Goal: Transaction & Acquisition: Purchase product/service

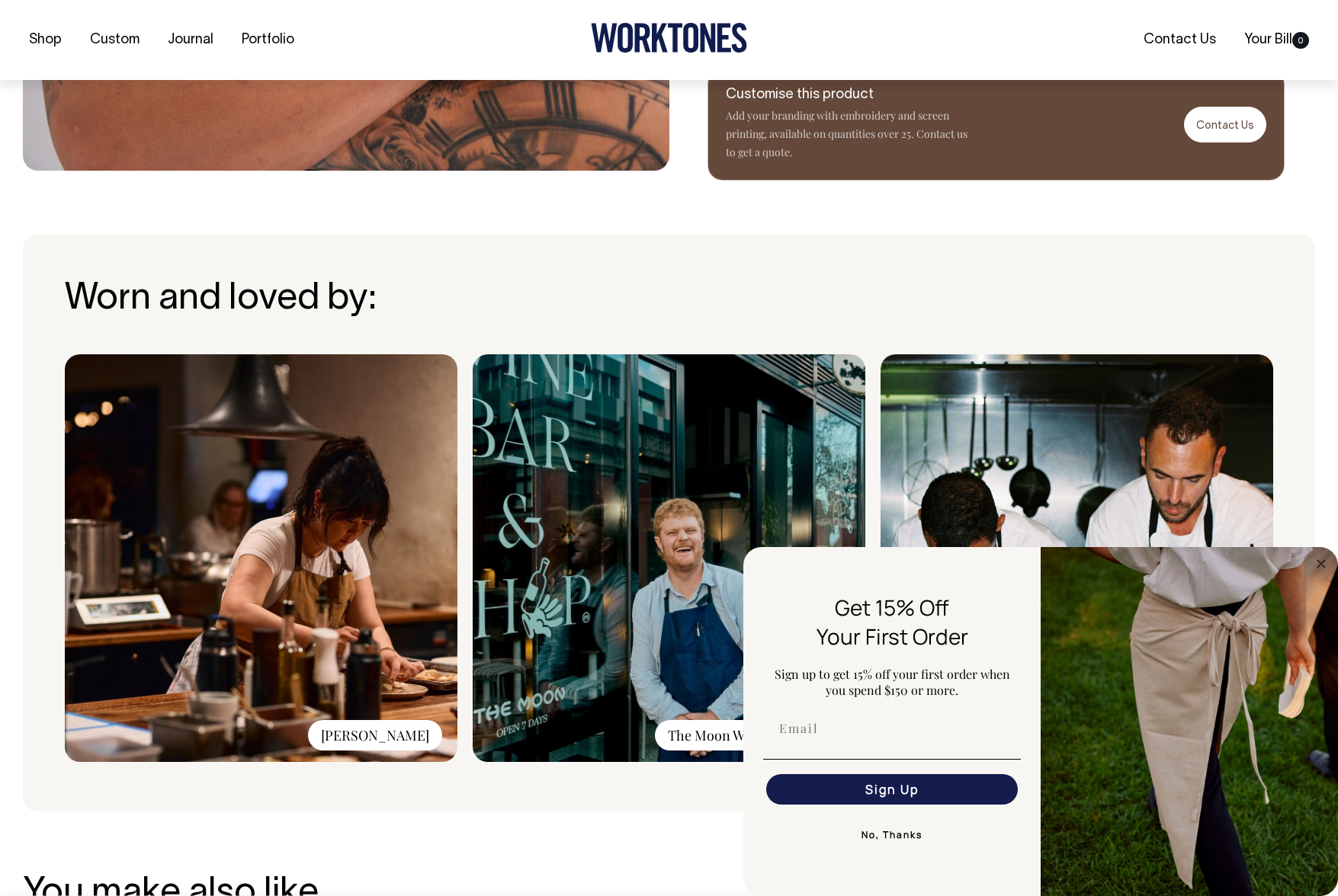
scroll to position [880, 0]
click at [1002, 472] on img at bounding box center [1077, 557] width 392 height 408
click at [988, 478] on img at bounding box center [1077, 557] width 392 height 408
click at [894, 830] on button "No, Thanks" at bounding box center [892, 835] width 257 height 30
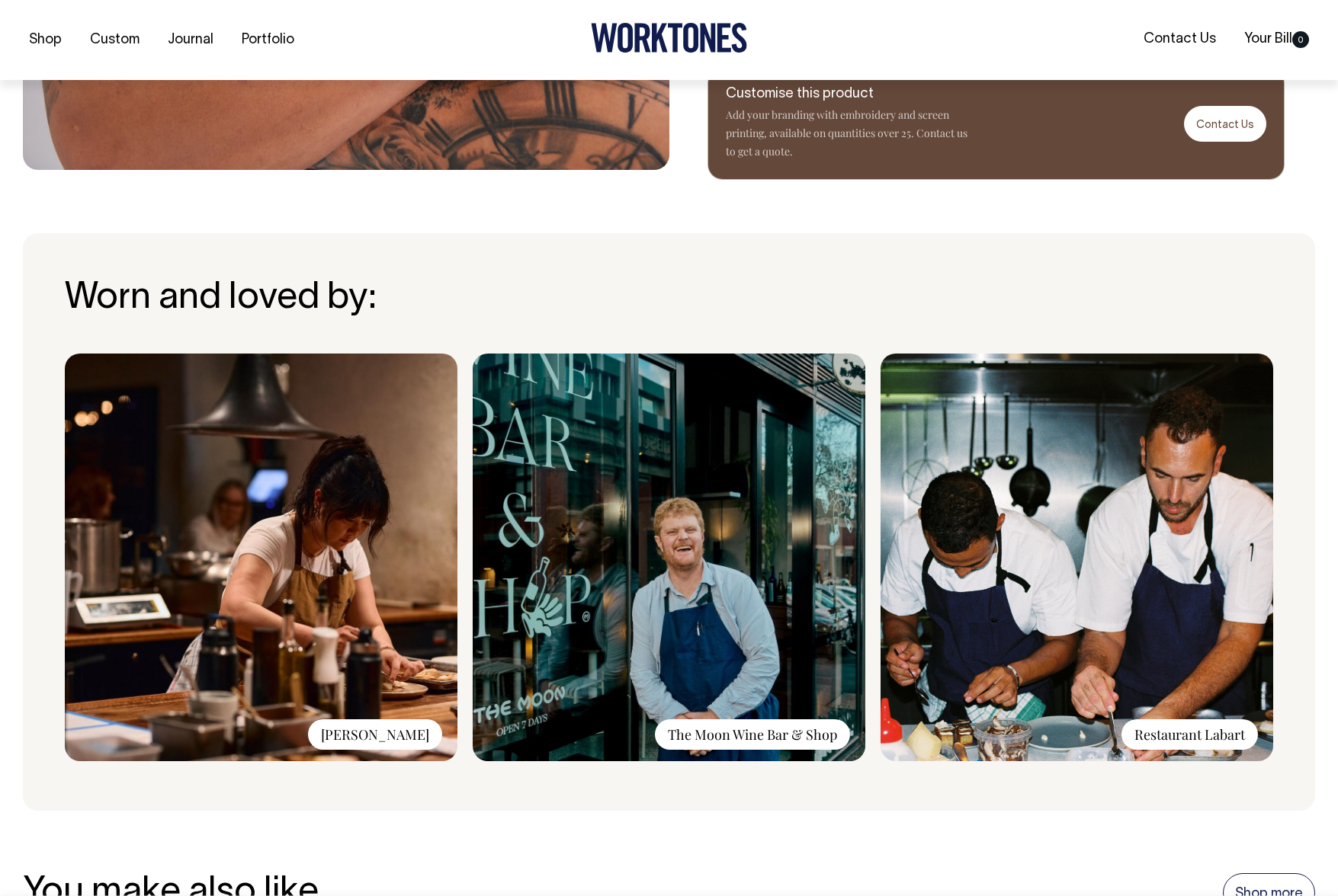
click at [1083, 613] on img at bounding box center [1077, 557] width 392 height 408
drag, startPoint x: 1155, startPoint y: 722, endPoint x: 1178, endPoint y: 714, distance: 24.4
click at [1155, 722] on div "Restaurant Labart" at bounding box center [1190, 735] width 137 height 30
drag, startPoint x: 1198, startPoint y: 701, endPoint x: 1168, endPoint y: 647, distance: 61.8
click at [1198, 700] on img at bounding box center [1077, 557] width 392 height 408
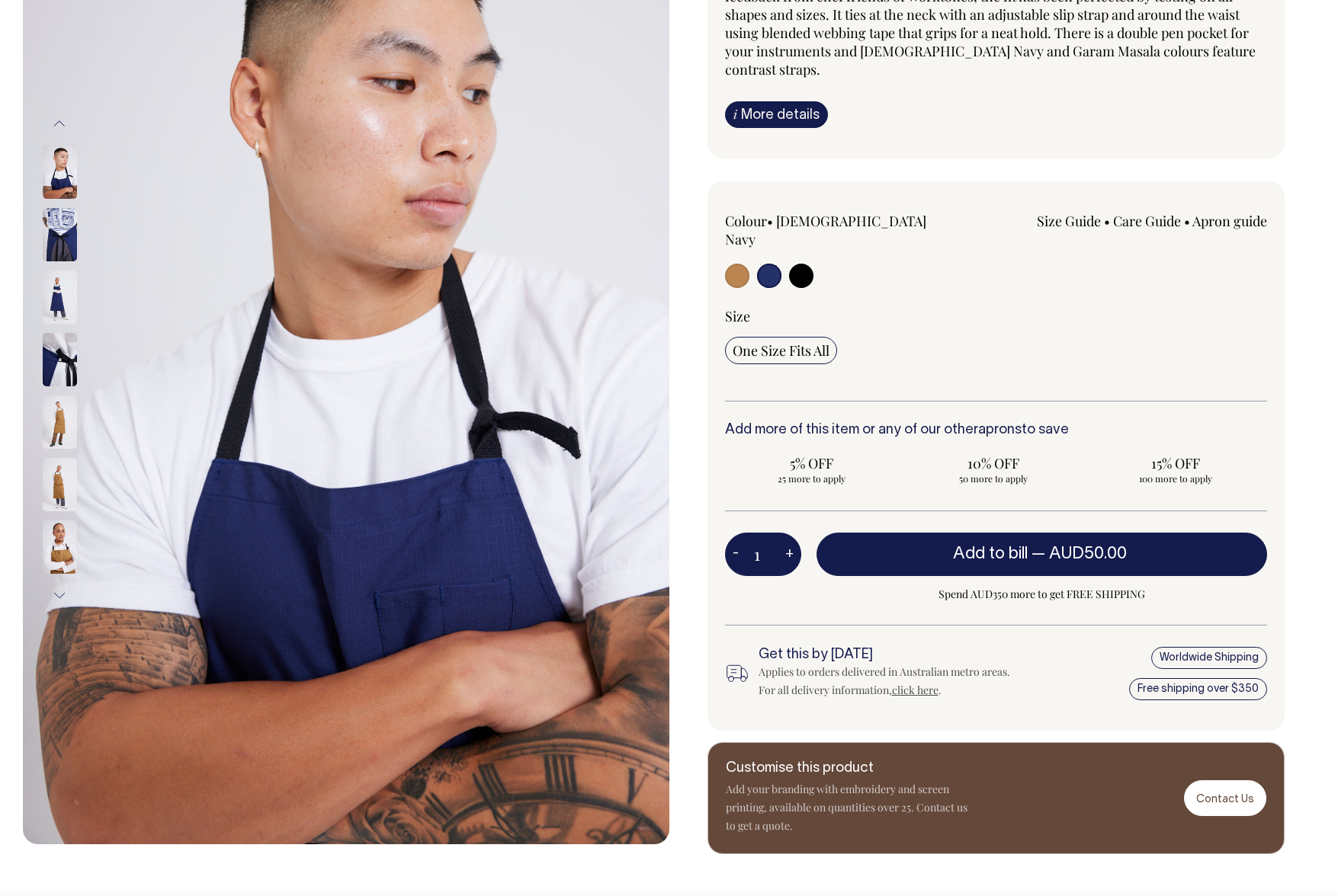
scroll to position [204, 0]
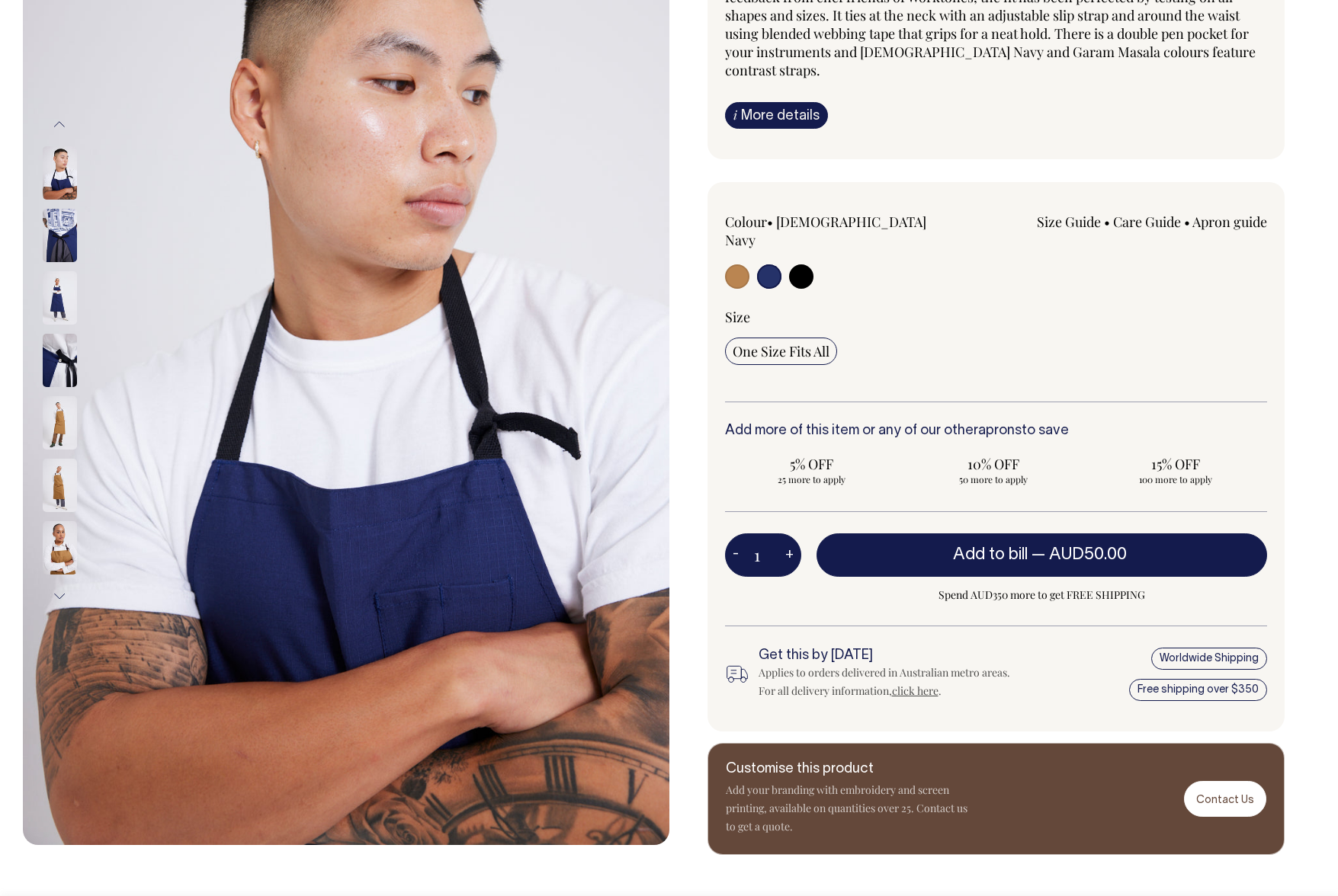
click at [766, 265] on input "radio" at bounding box center [768, 276] width 25 height 25
click at [54, 229] on img at bounding box center [60, 235] width 35 height 53
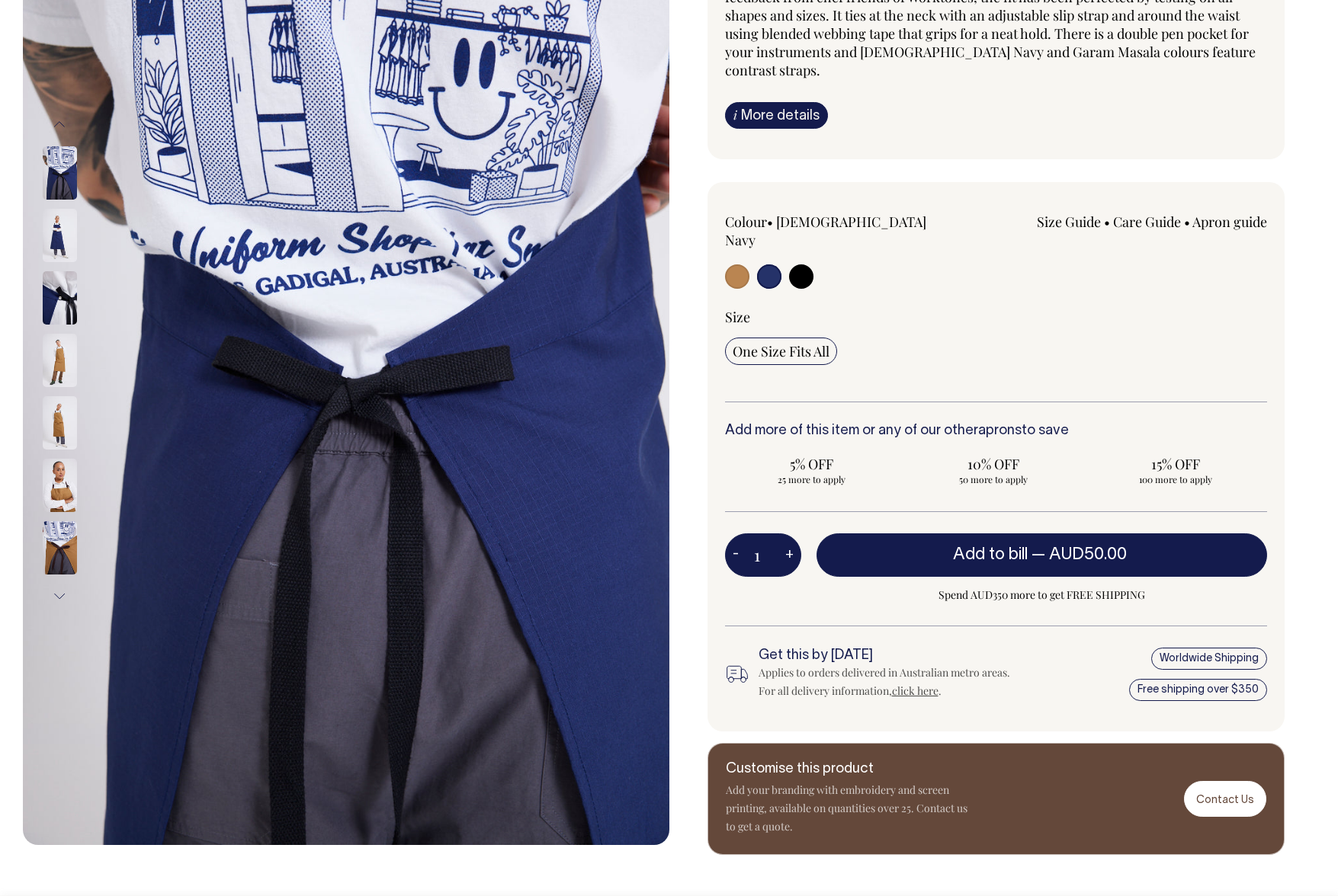
click at [72, 310] on img at bounding box center [60, 297] width 35 height 53
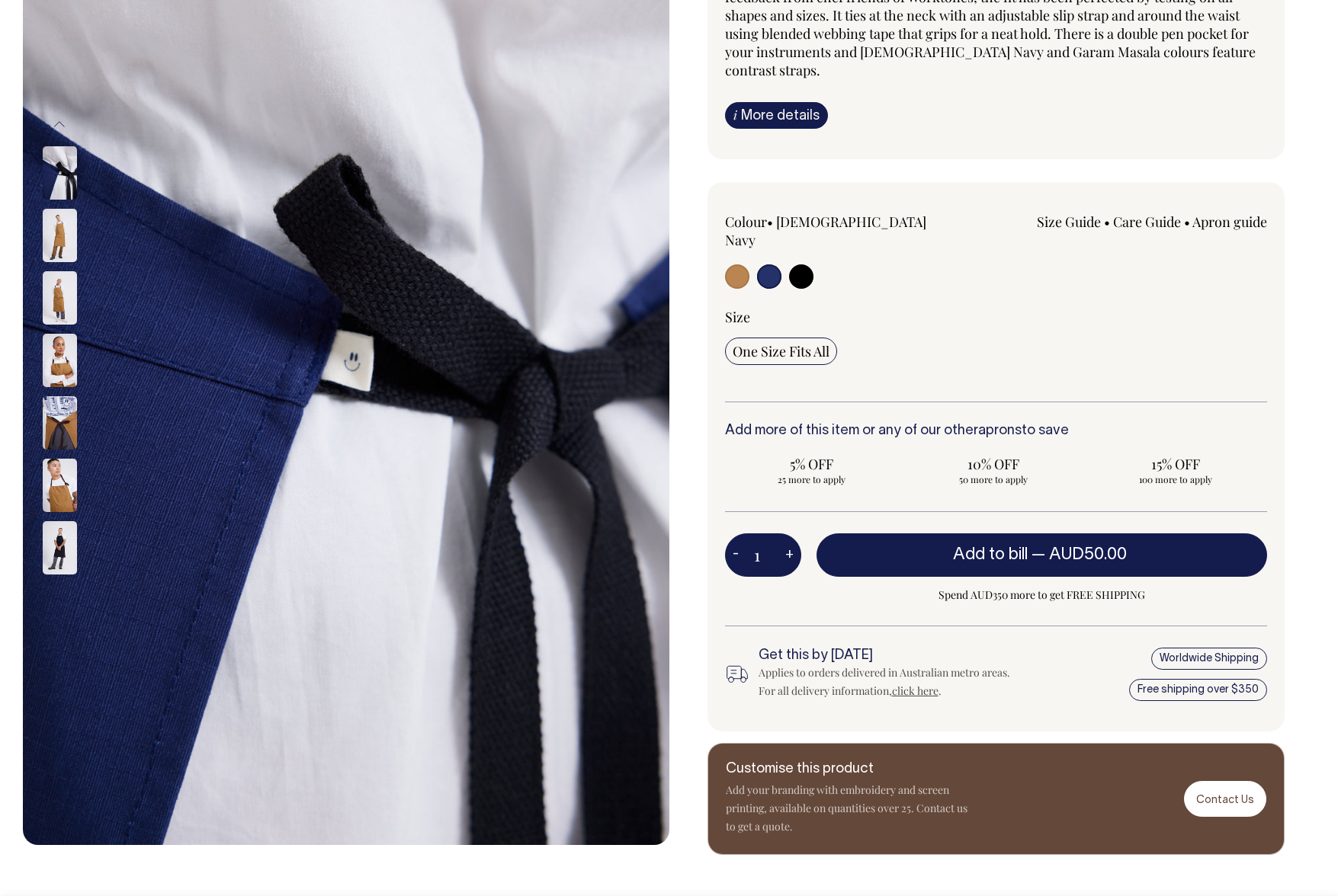
click at [57, 234] on img at bounding box center [60, 235] width 35 height 53
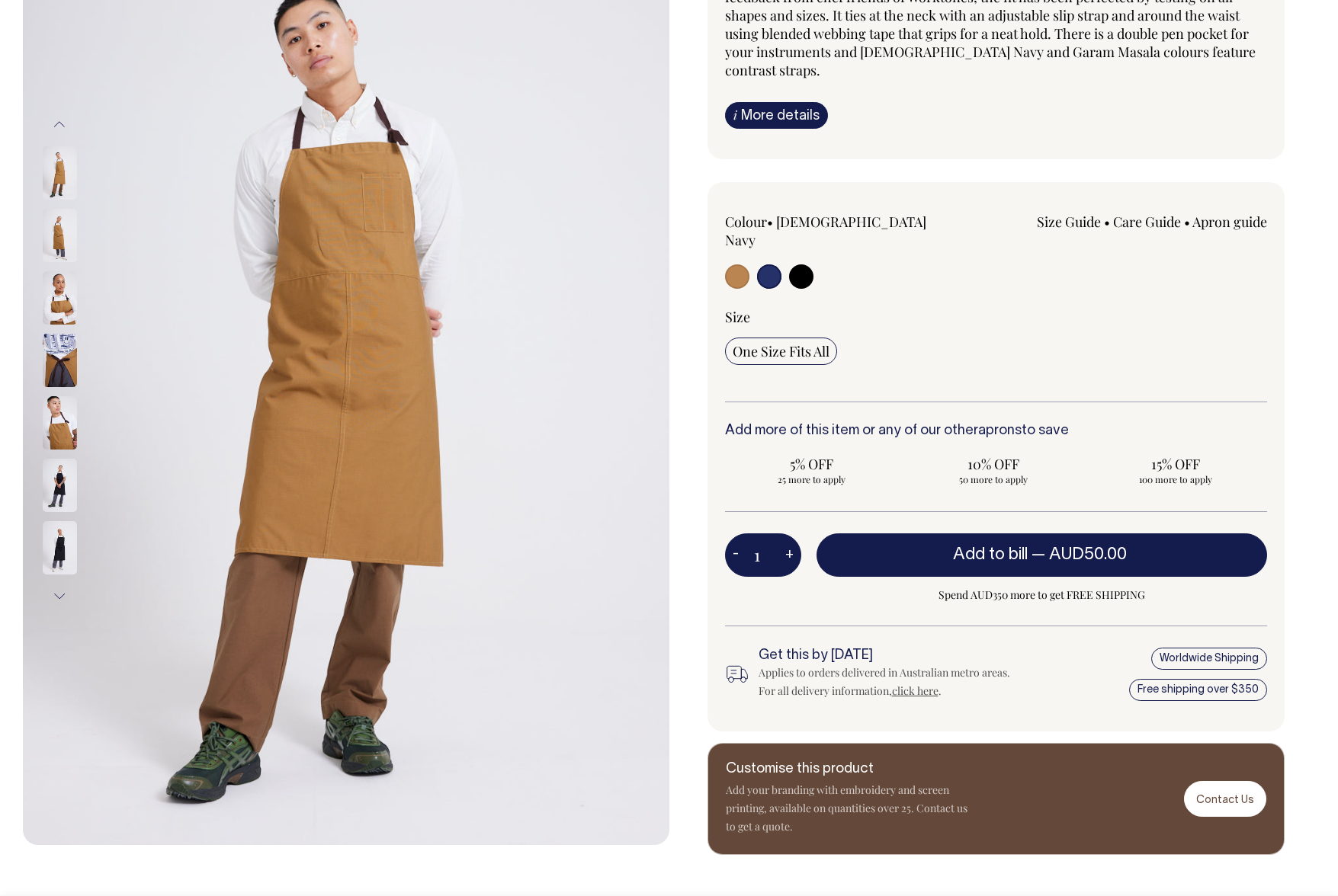
click at [57, 418] on img at bounding box center [60, 422] width 35 height 53
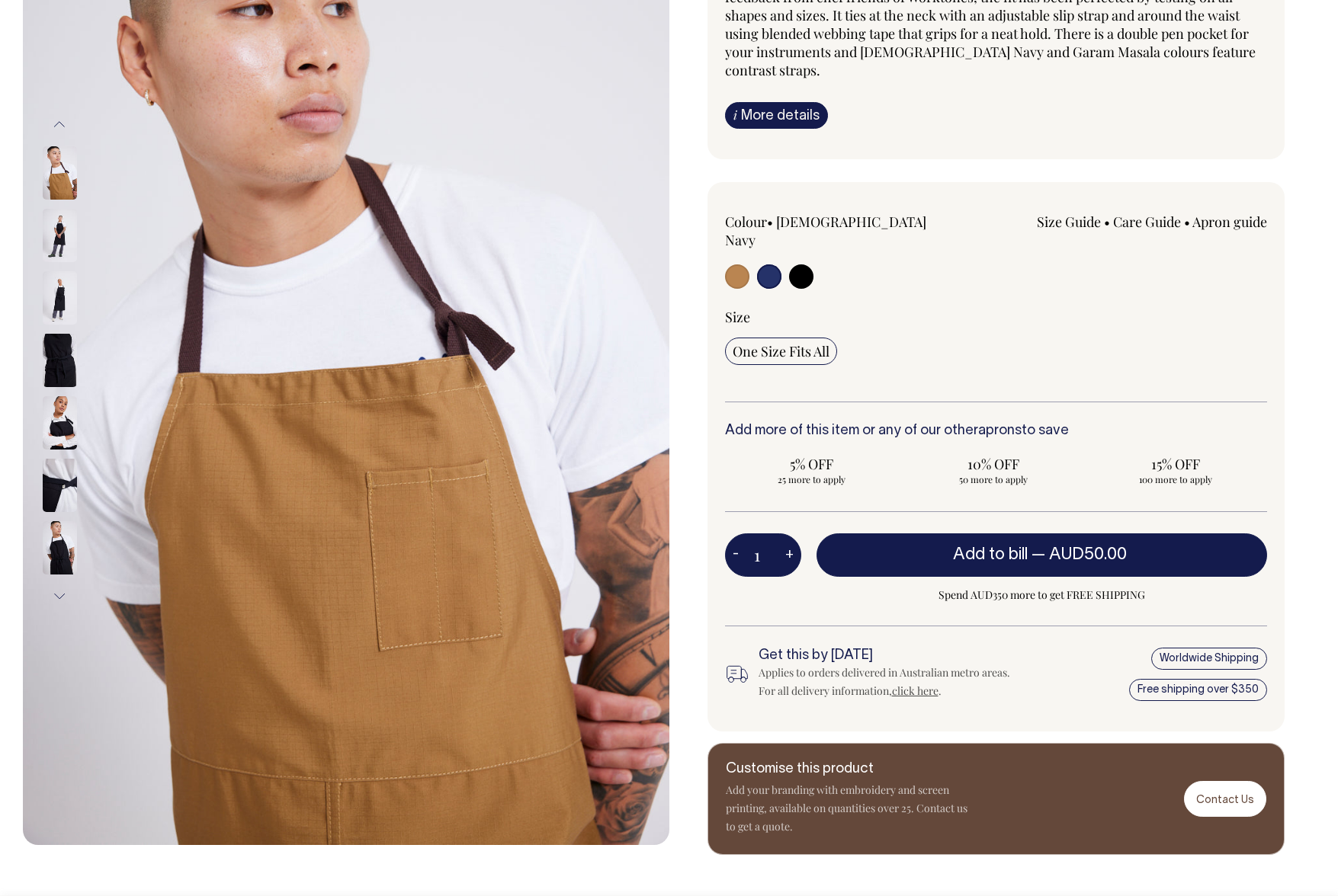
click at [53, 503] on img at bounding box center [60, 485] width 35 height 53
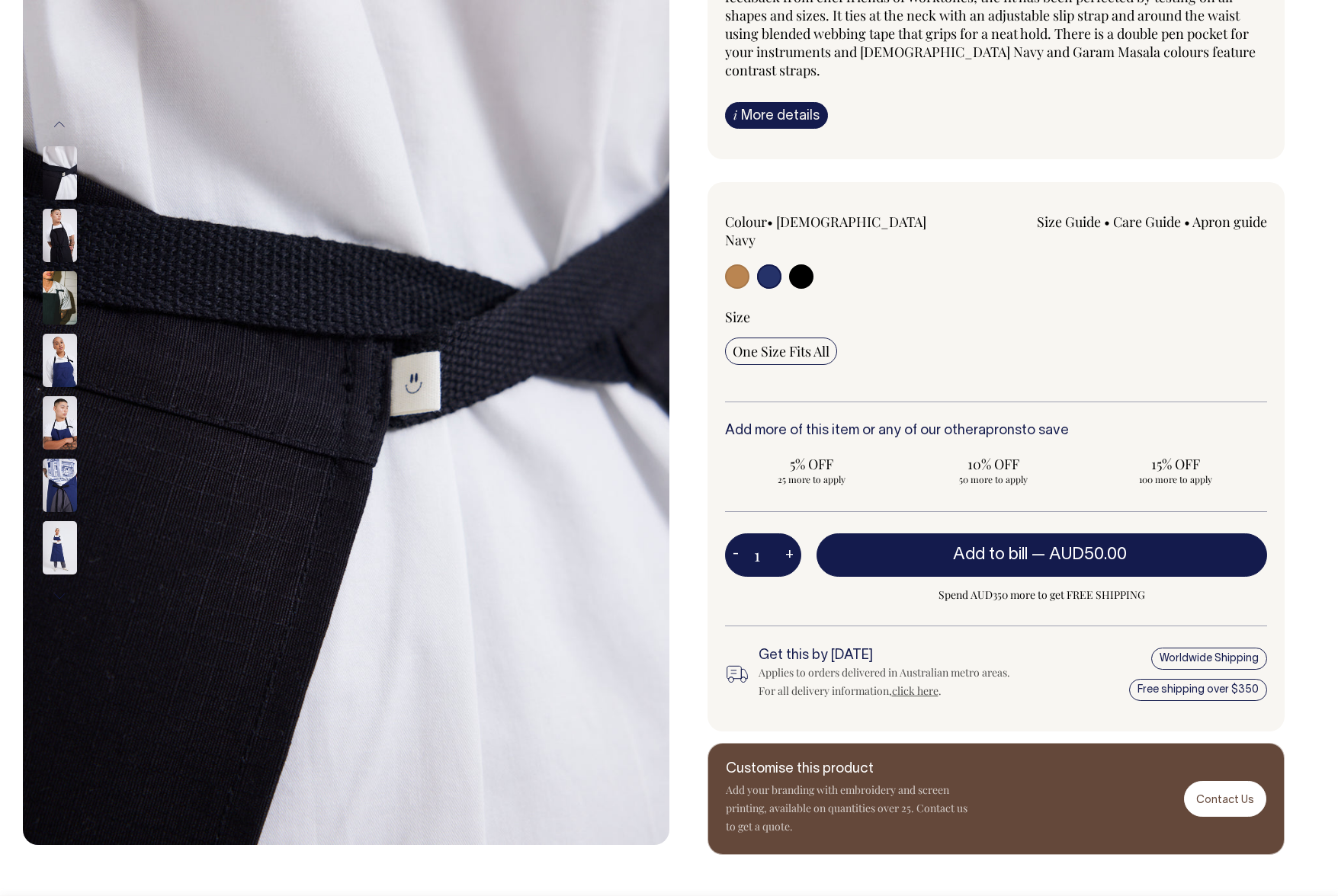
click at [63, 560] on img at bounding box center [60, 547] width 35 height 53
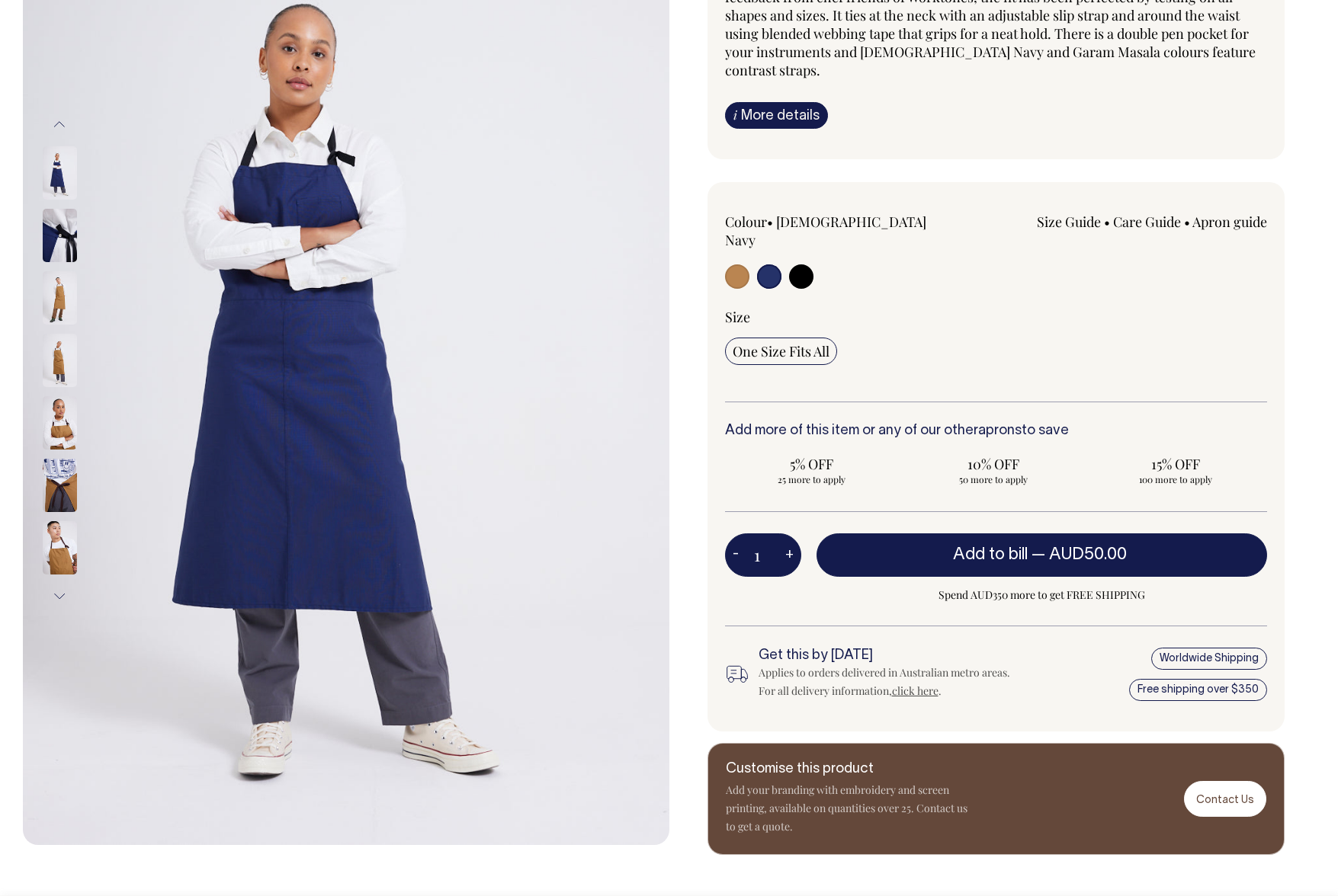
click at [44, 483] on img at bounding box center [60, 485] width 35 height 53
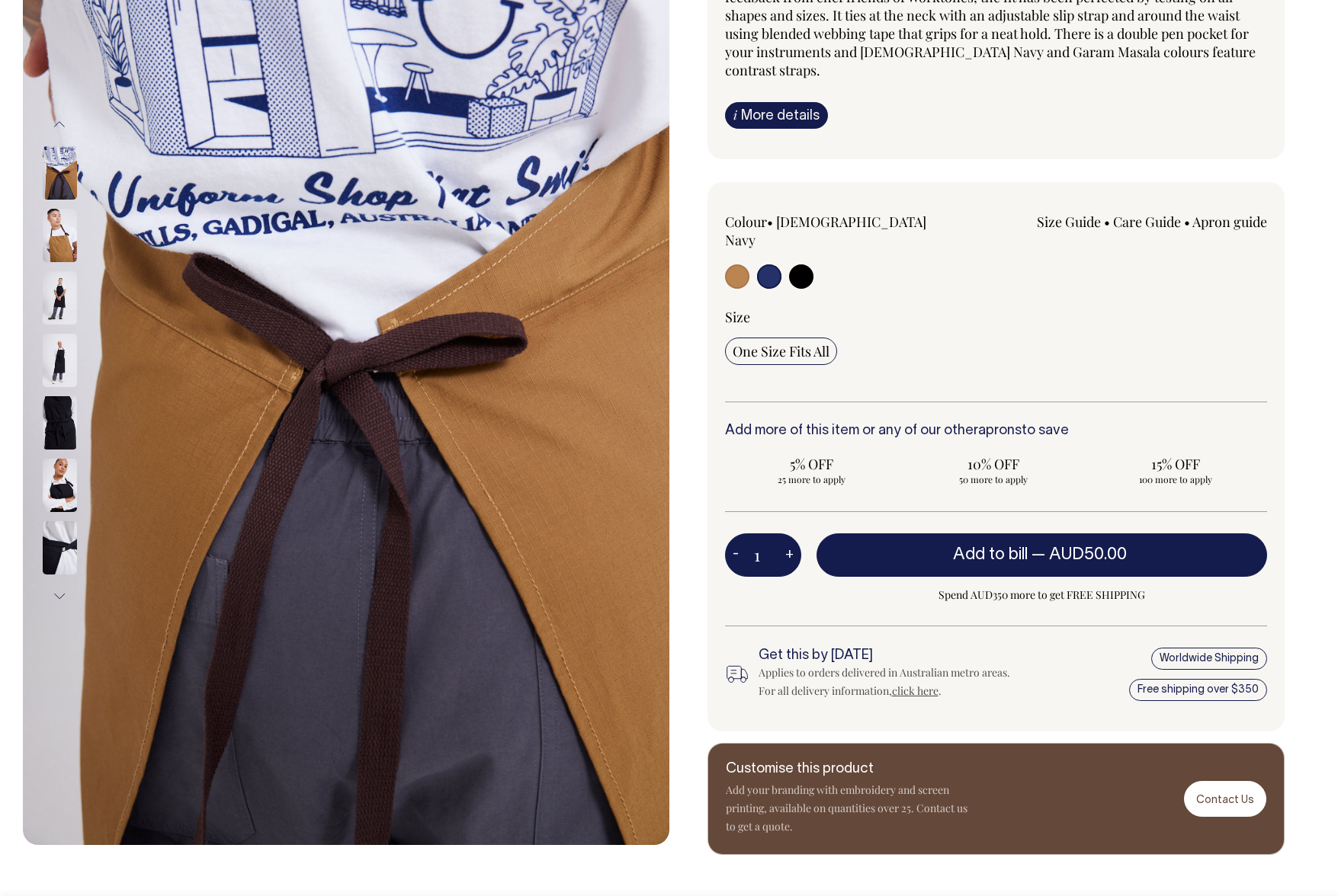
click at [68, 359] on img at bounding box center [60, 360] width 35 height 53
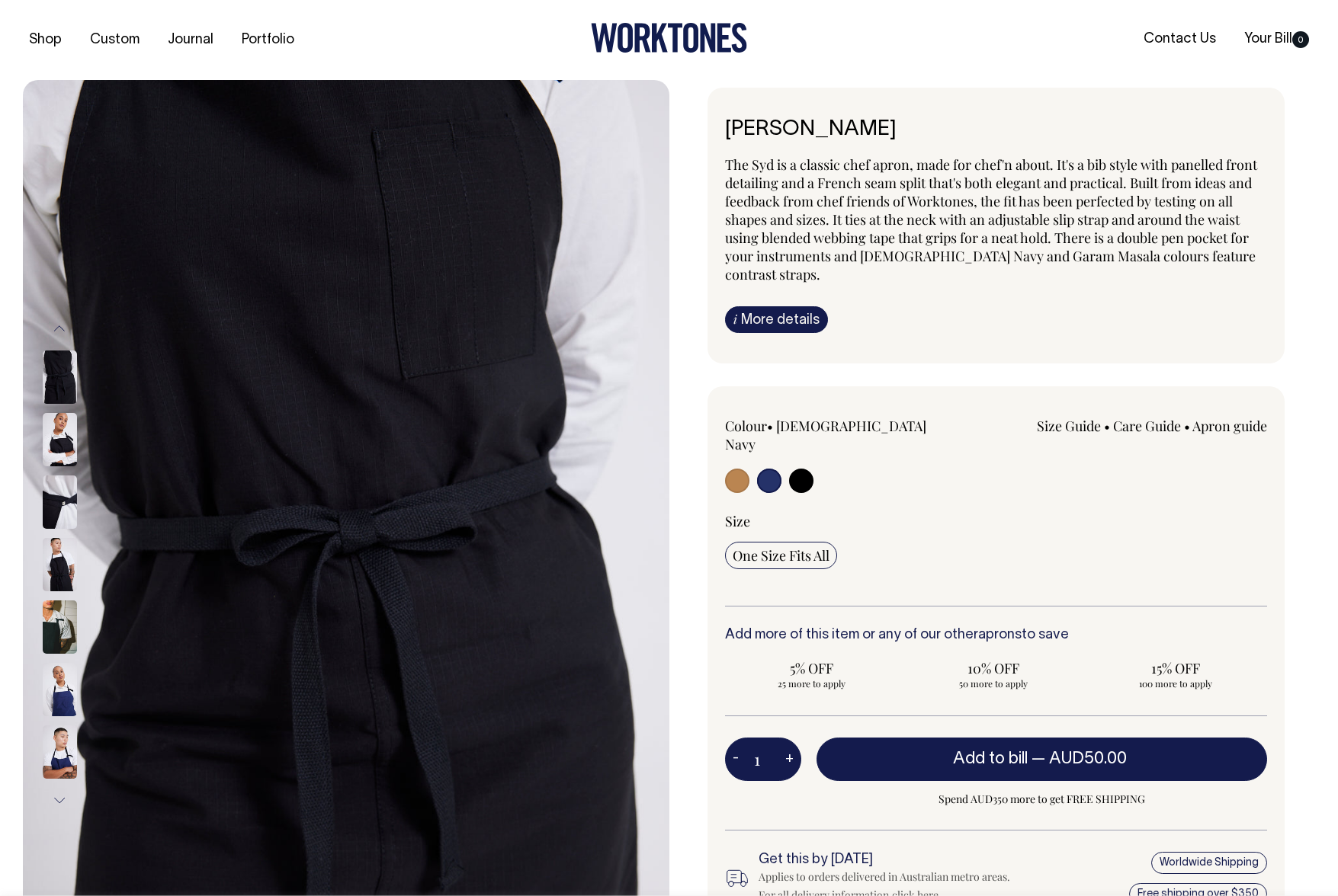
scroll to position [0, 0]
click at [800, 469] on input "radio" at bounding box center [801, 481] width 25 height 25
radio input "true"
select select "Black"
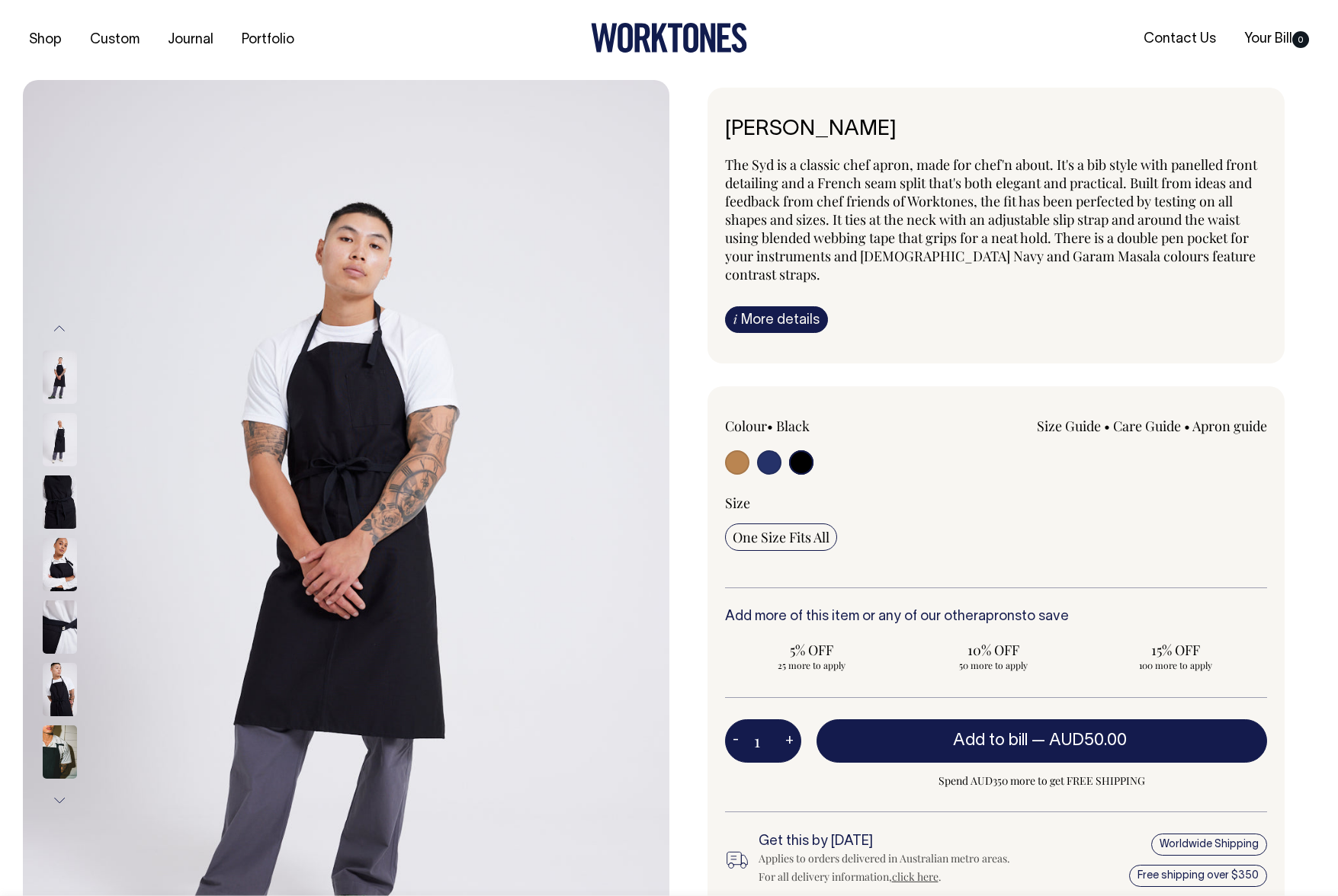
click at [738, 451] on input "radio" at bounding box center [737, 463] width 25 height 25
radio input "true"
select select "Garam Masala"
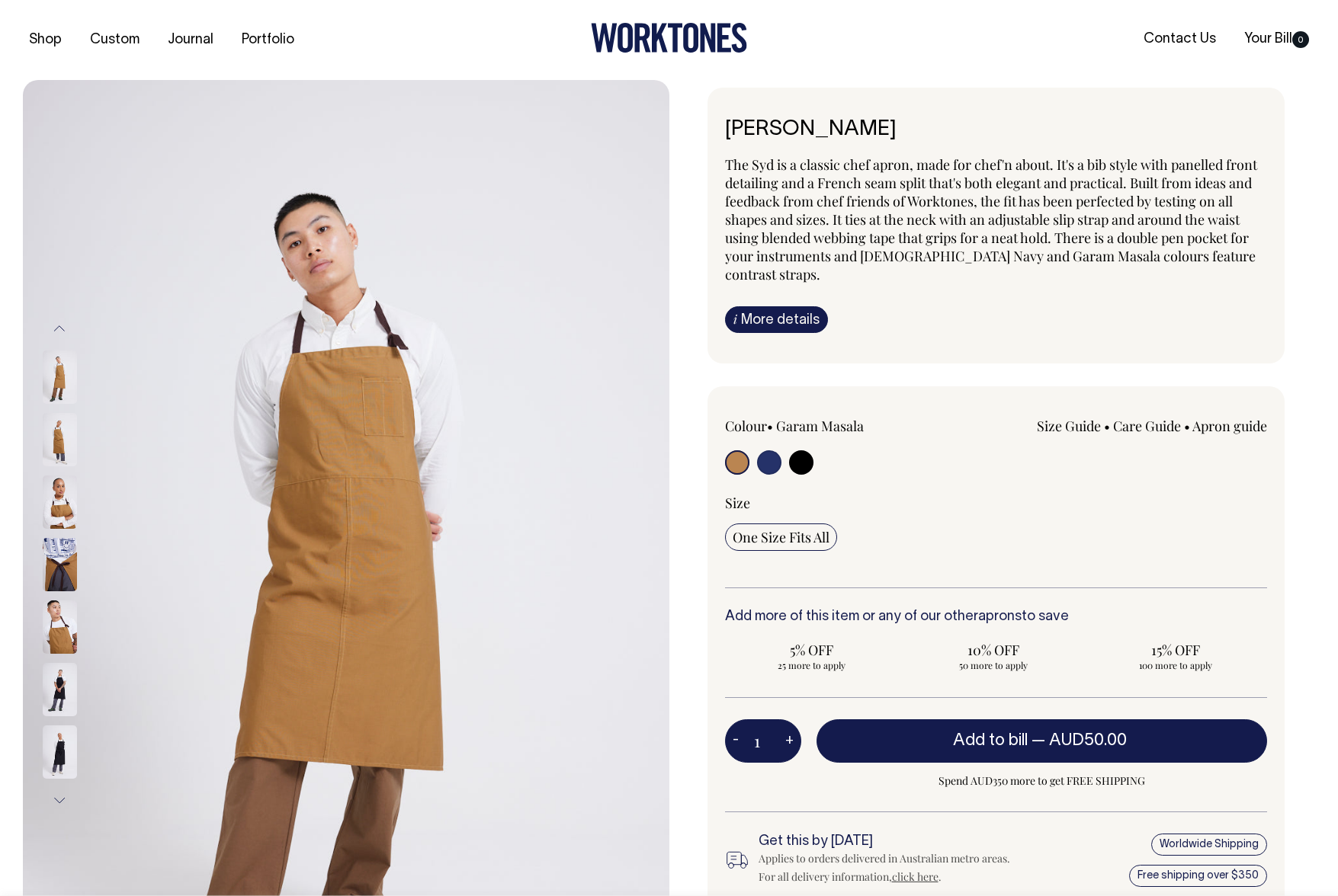
click at [773, 451] on input "radio" at bounding box center [768, 463] width 25 height 25
radio input "true"
select select "[DEMOGRAPHIC_DATA] Navy"
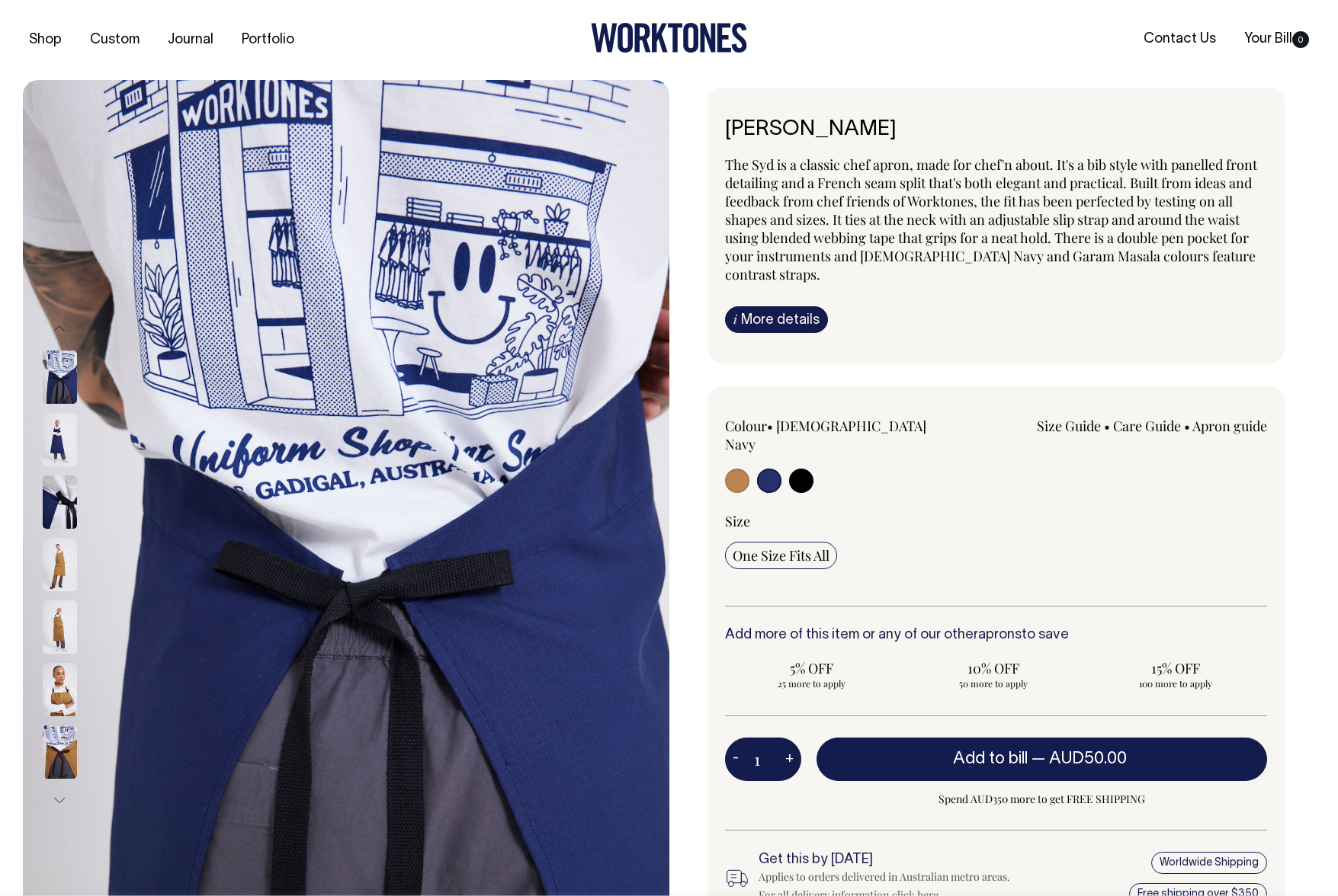
click at [781, 307] on link "i More details" at bounding box center [776, 319] width 103 height 26
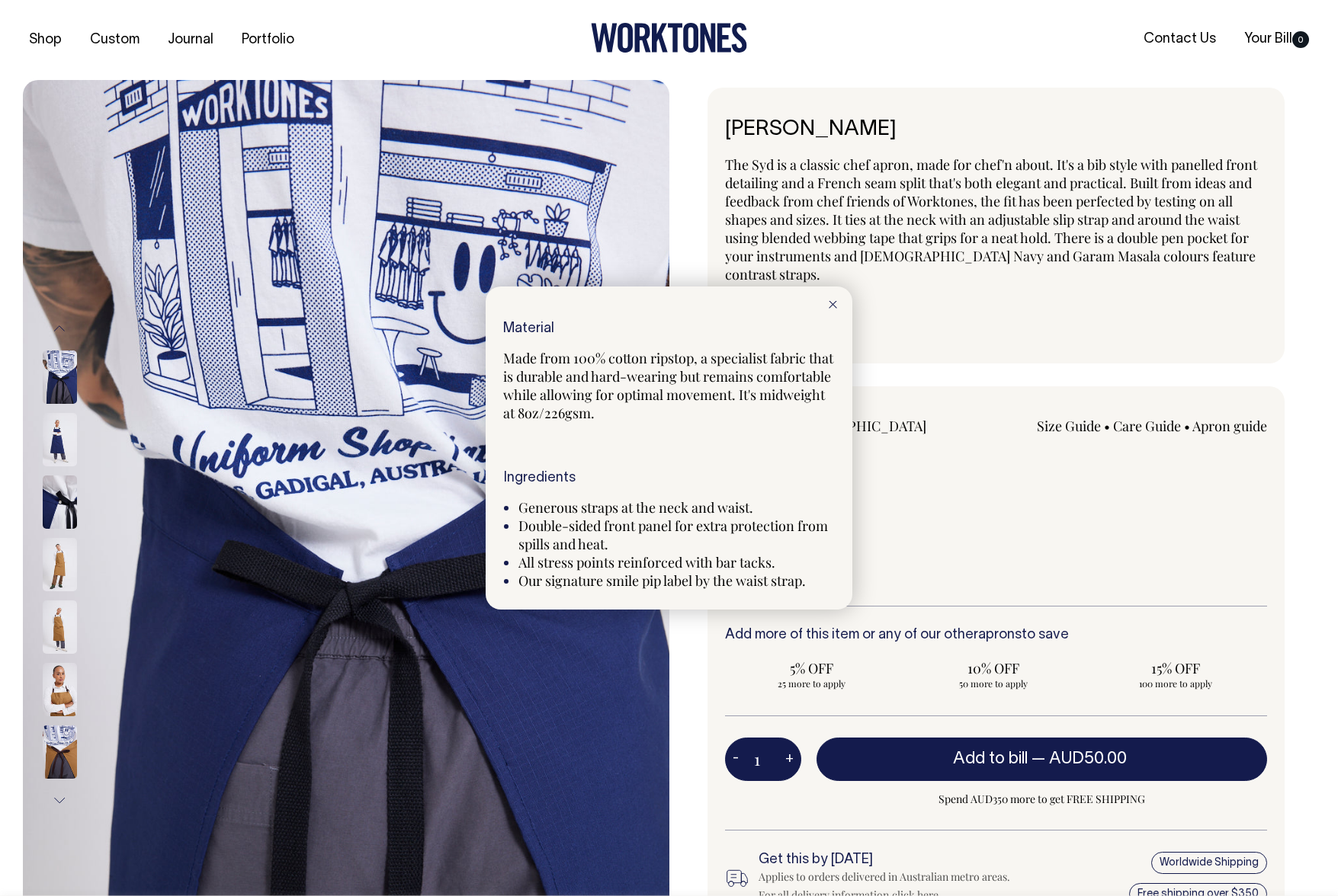
click at [569, 714] on div at bounding box center [669, 448] width 1338 height 896
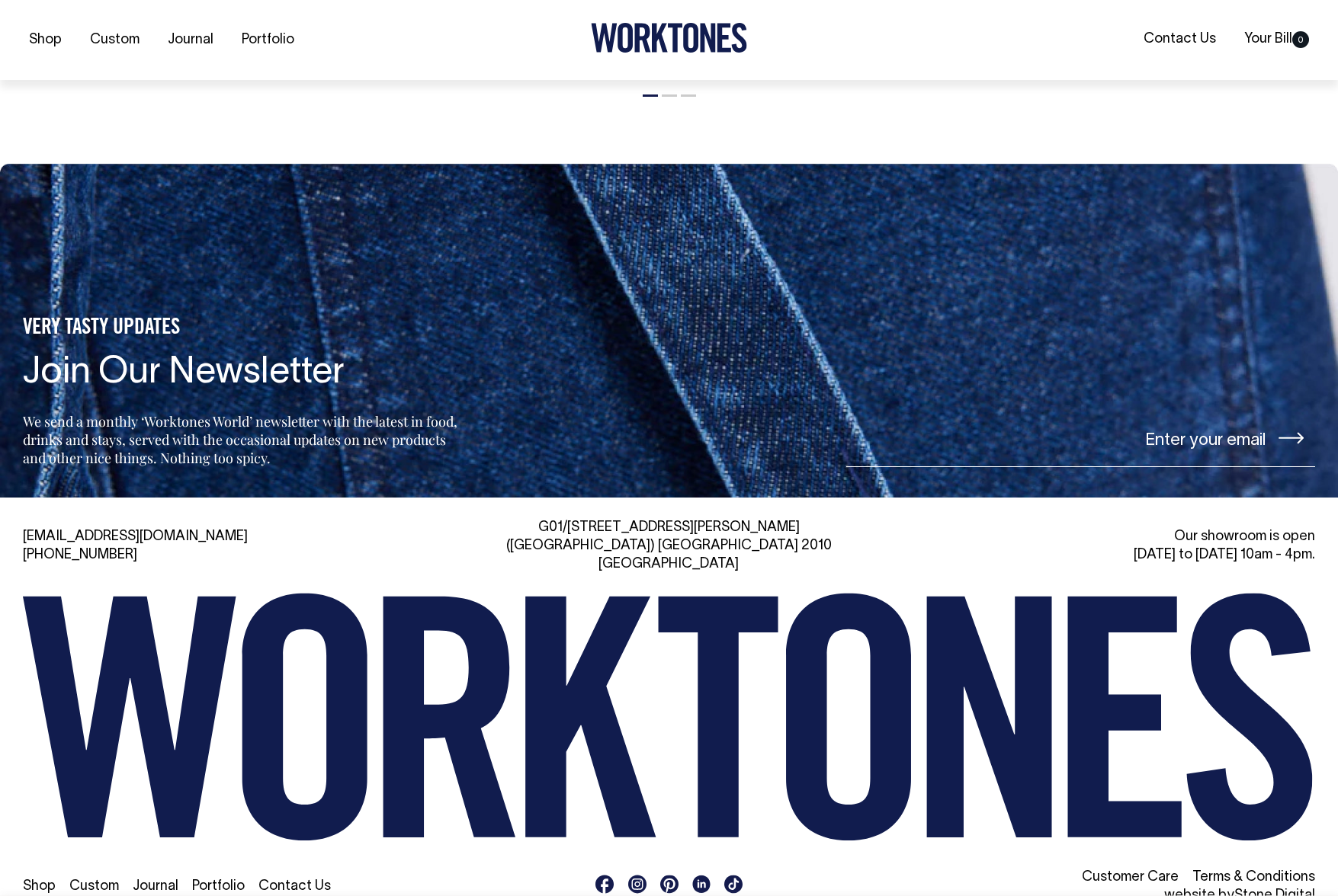
scroll to position [2234, 0]
